Goal: Task Accomplishment & Management: Complete application form

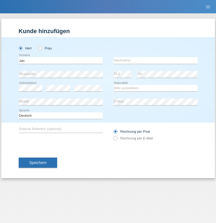
type input "Jan"
click at [155, 60] on input "text" at bounding box center [155, 60] width 84 height 7
type input "[PERSON_NAME]"
select select "CH"
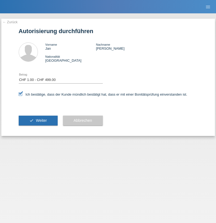
select select "1"
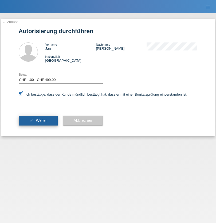
click at [38, 120] on span "Weiter" at bounding box center [41, 120] width 11 height 4
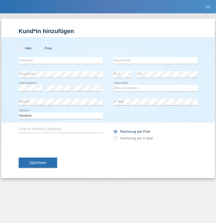
radio input "true"
click at [61, 60] on input "text" at bounding box center [61, 60] width 84 height 7
type input "[PERSON_NAME]"
click at [155, 60] on input "text" at bounding box center [155, 60] width 84 height 7
type input "Bauer"
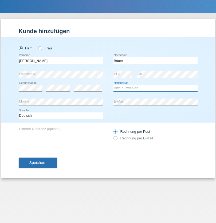
select select "DE"
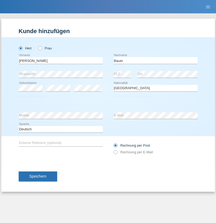
select select "C"
select select "01"
select select "12"
select select "2021"
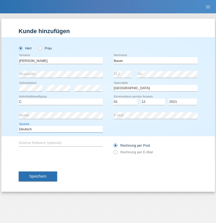
select select "en"
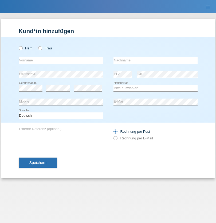
radio input "true"
click at [61, 60] on input "text" at bounding box center [61, 60] width 84 height 7
type input "Gjyla"
click at [155, 60] on input "text" at bounding box center [155, 60] width 84 height 7
type input "Zidi"
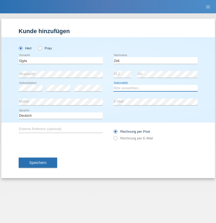
select select "CH"
radio input "true"
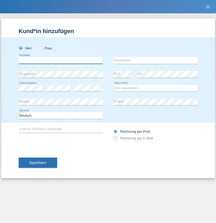
click at [61, 60] on input "text" at bounding box center [61, 60] width 84 height 7
type input "Kevin"
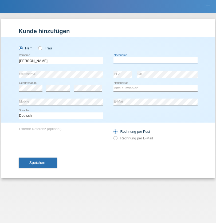
click at [155, 60] on input "text" at bounding box center [155, 60] width 84 height 7
type input "Ferhati"
select select "DE"
select select "C"
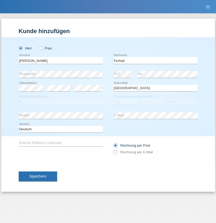
select select "14"
select select "02"
select select "2021"
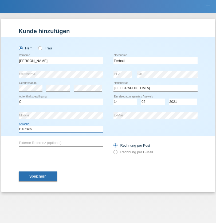
select select "en"
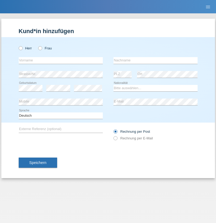
radio input "true"
click at [61, 60] on input "text" at bounding box center [61, 60] width 84 height 7
type input "firat"
click at [155, 60] on input "text" at bounding box center [155, 60] width 84 height 7
type input "kara"
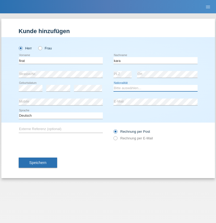
select select "CH"
radio input "true"
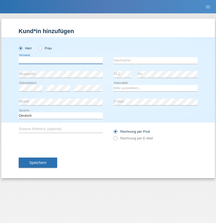
click at [61, 60] on input "text" at bounding box center [61, 60] width 84 height 7
type input "[PERSON_NAME]"
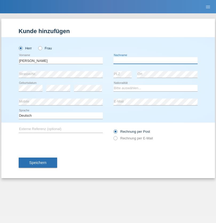
click at [155, 60] on input "text" at bounding box center [155, 60] width 84 height 7
type input "Cristian"
select select "RO"
select select "C"
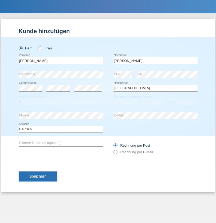
select select "11"
select select "02"
select select "2011"
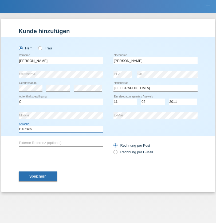
select select "en"
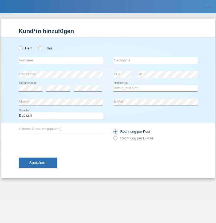
radio input "true"
click at [61, 60] on input "text" at bounding box center [61, 60] width 84 height 7
type input "[PERSON_NAME]"
click at [155, 60] on input "text" at bounding box center [155, 60] width 84 height 7
type input "Ymeri"
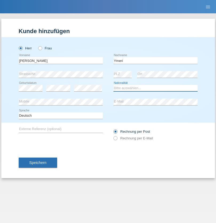
select select "XK"
select select "C"
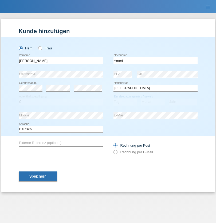
select select "21"
select select "03"
select select "1991"
